Goal: Check status: Check status

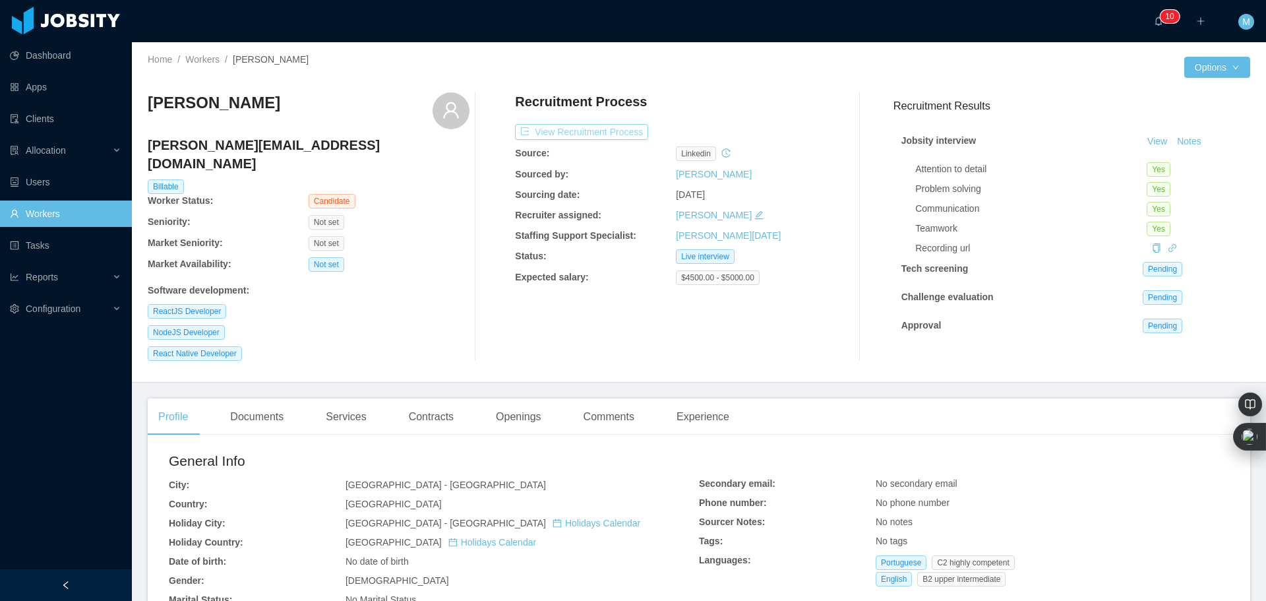
click at [554, 129] on button "View Recruitment Process" at bounding box center [581, 132] width 133 height 16
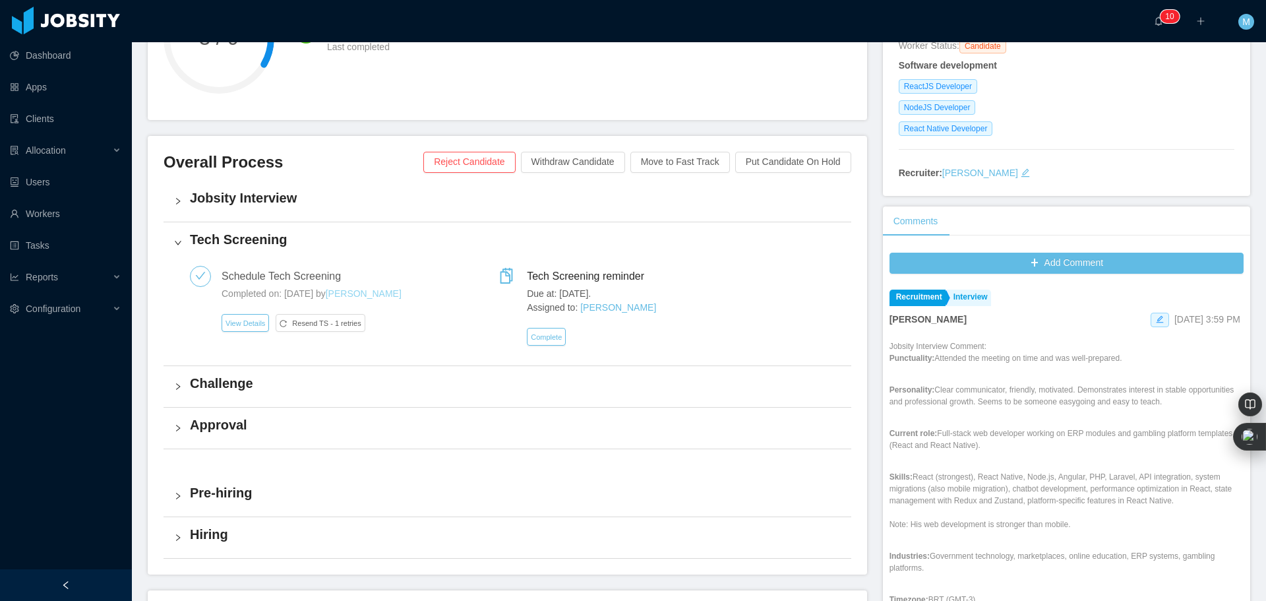
scroll to position [264, 0]
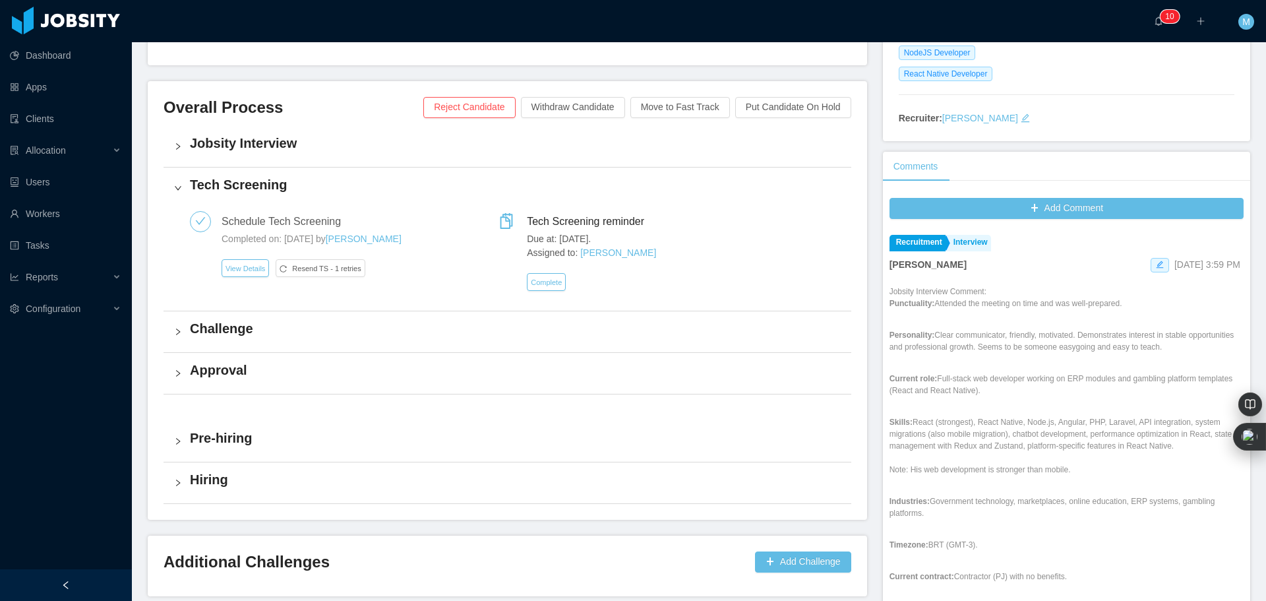
click at [227, 337] on h4 "Challenge" at bounding box center [515, 328] width 651 height 18
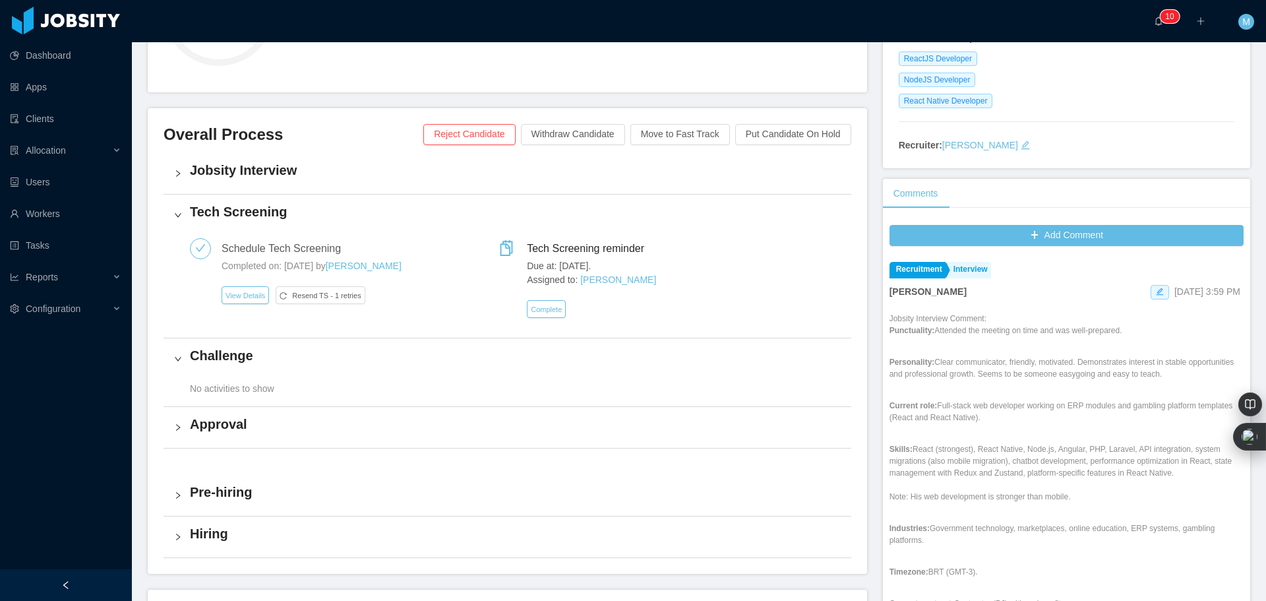
scroll to position [92, 0]
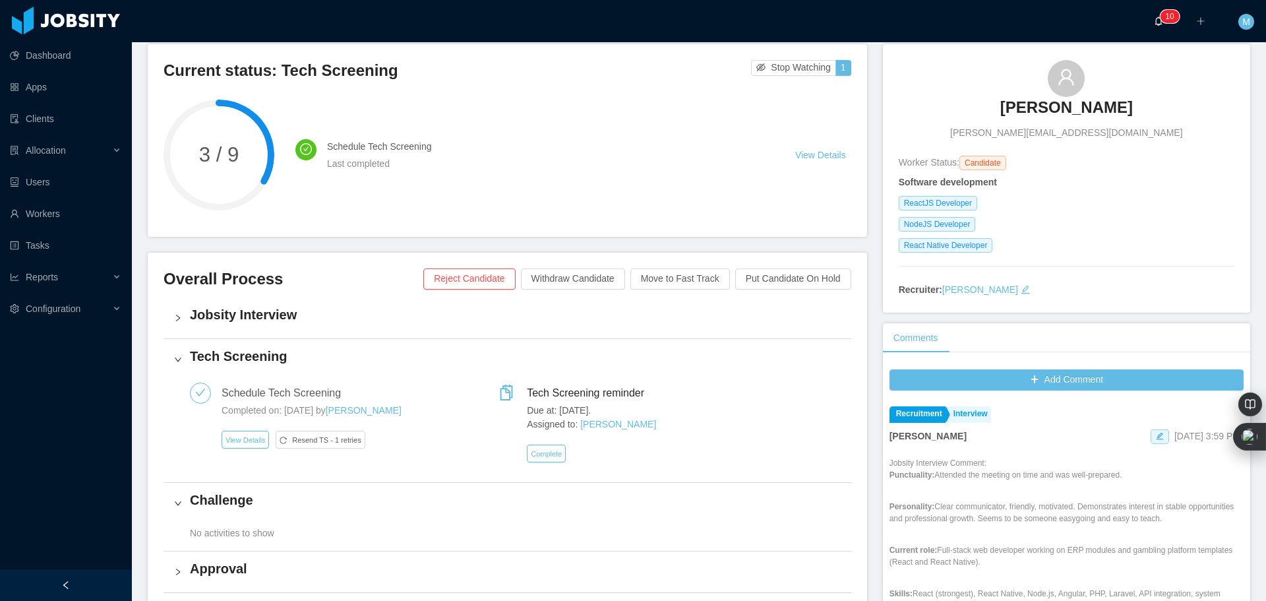
click at [1166, 13] on p "1" at bounding box center [1167, 16] width 5 height 13
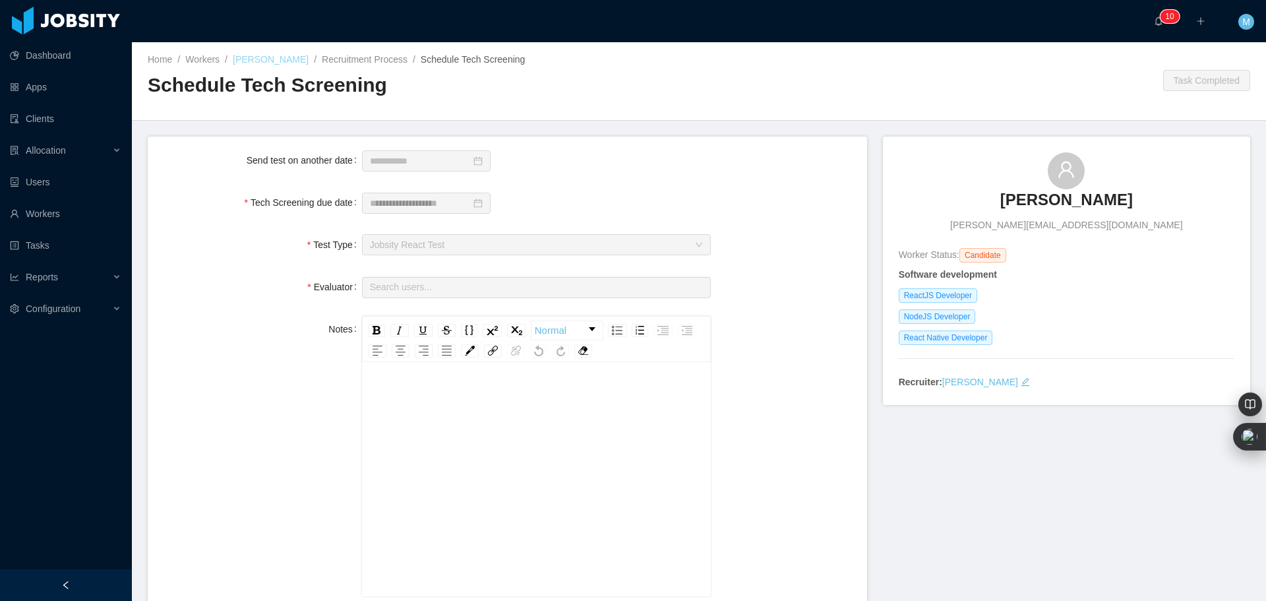
click at [268, 63] on link "[PERSON_NAME]" at bounding box center [271, 59] width 76 height 11
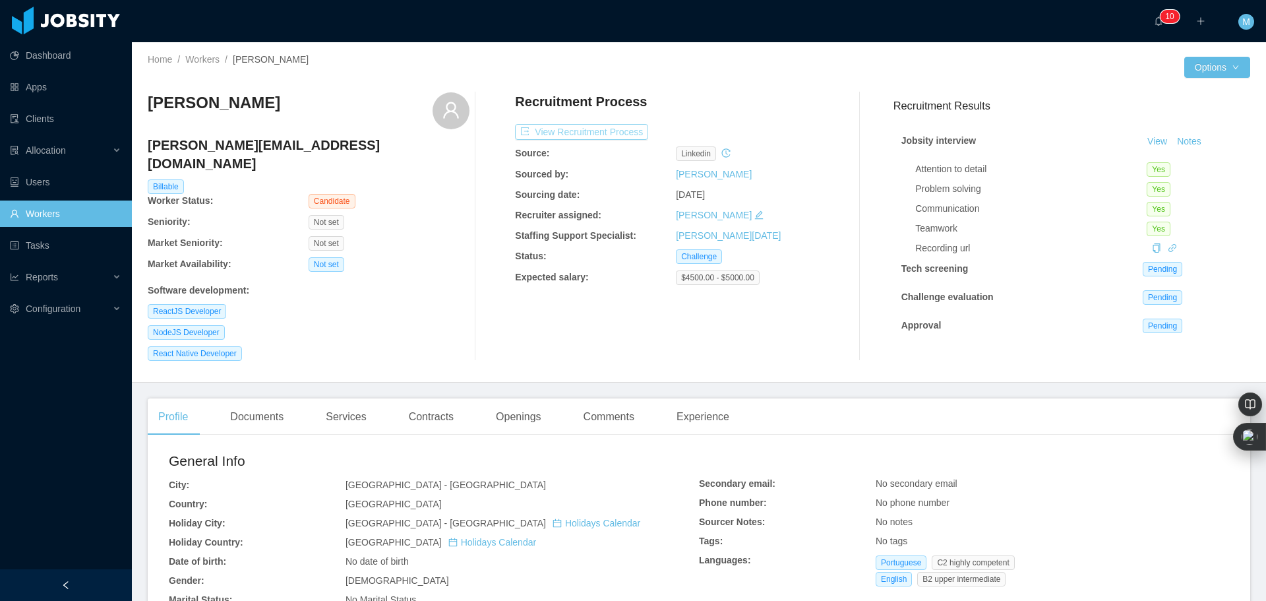
click at [619, 131] on button "View Recruitment Process" at bounding box center [581, 132] width 133 height 16
